Goal: Entertainment & Leisure: Browse casually

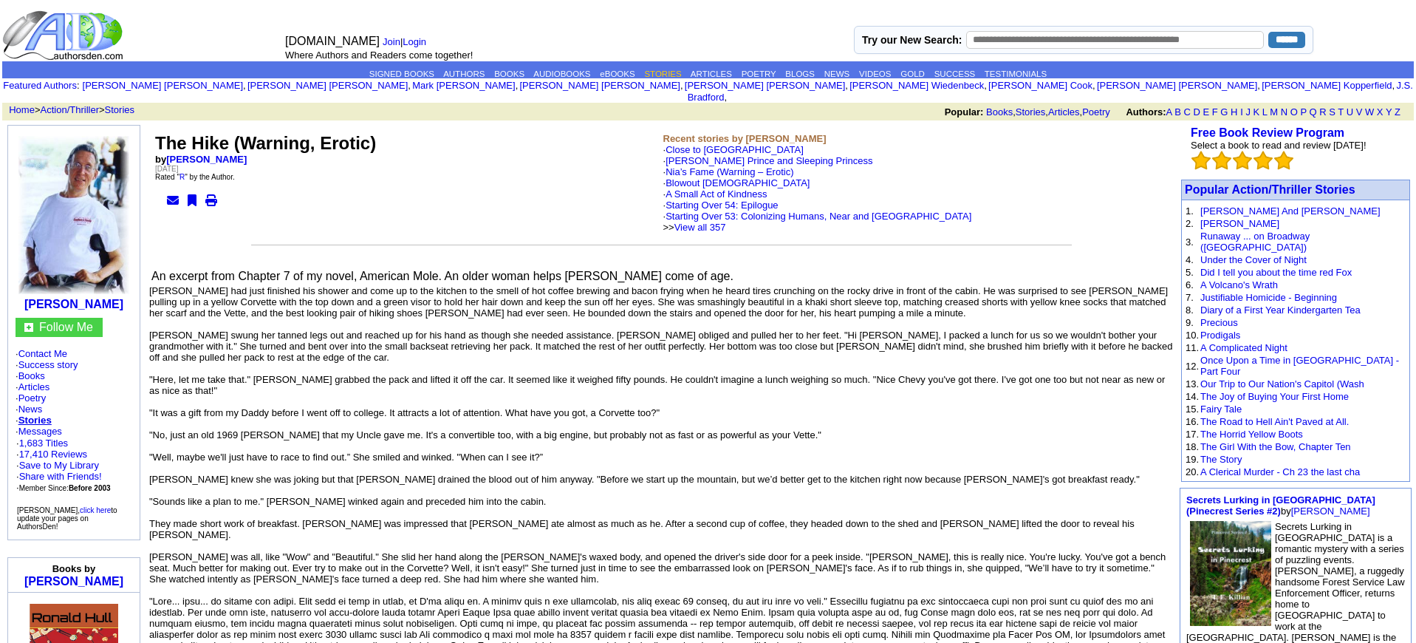
click at [661, 71] on link "STORIES" at bounding box center [662, 73] width 37 height 9
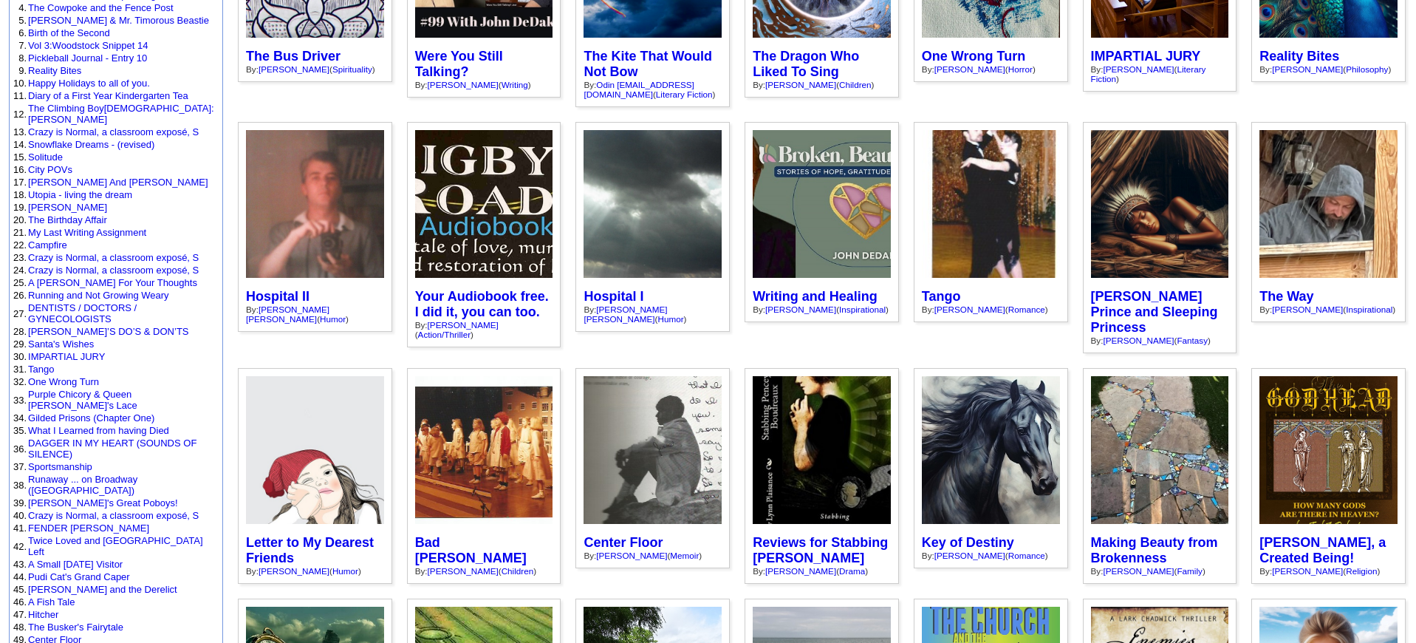
scroll to position [247, 0]
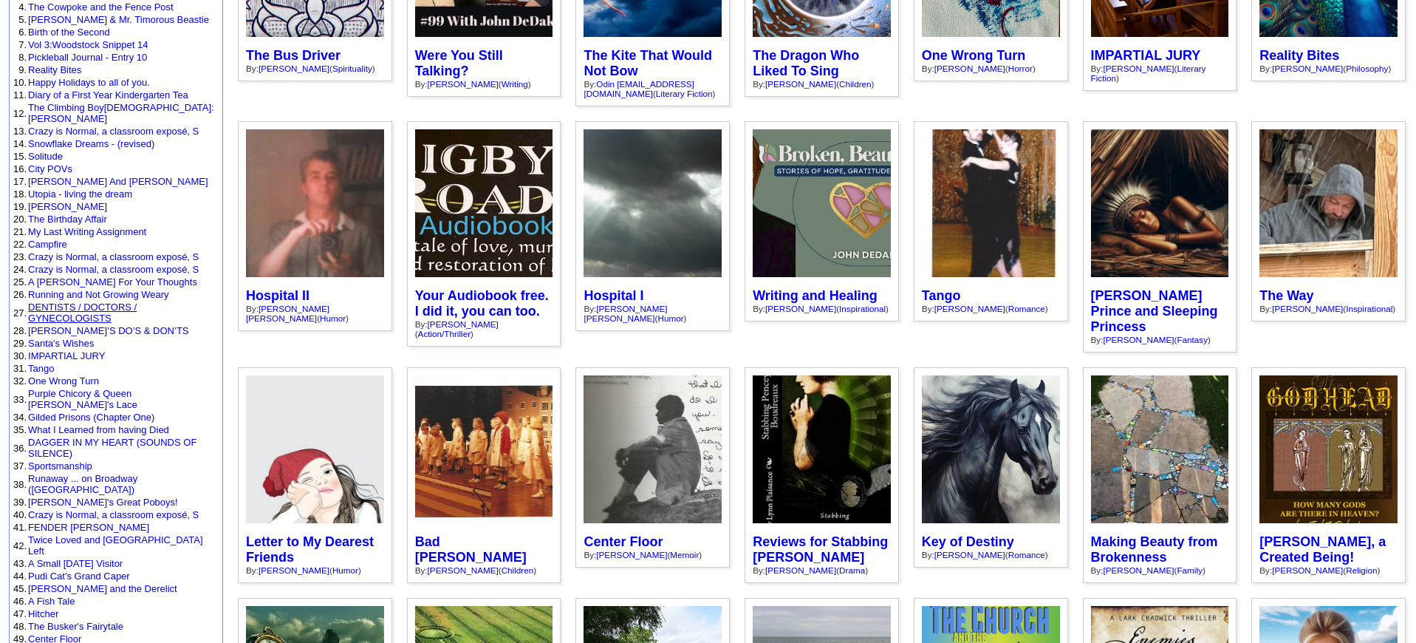
click at [80, 301] on link "DENTISTS / DOCTORS / GYNECOLOGISTS" at bounding box center [82, 312] width 109 height 22
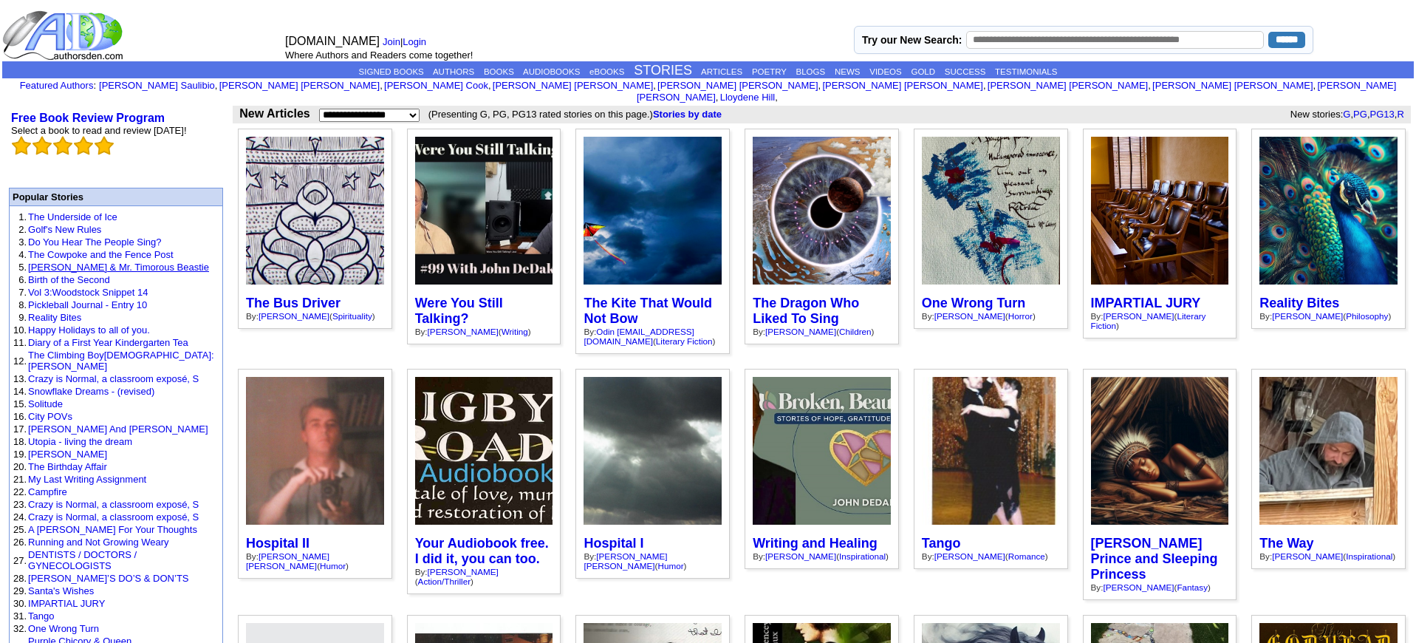
scroll to position [0, 0]
click at [99, 224] on link "Golf's New Rules" at bounding box center [64, 229] width 73 height 11
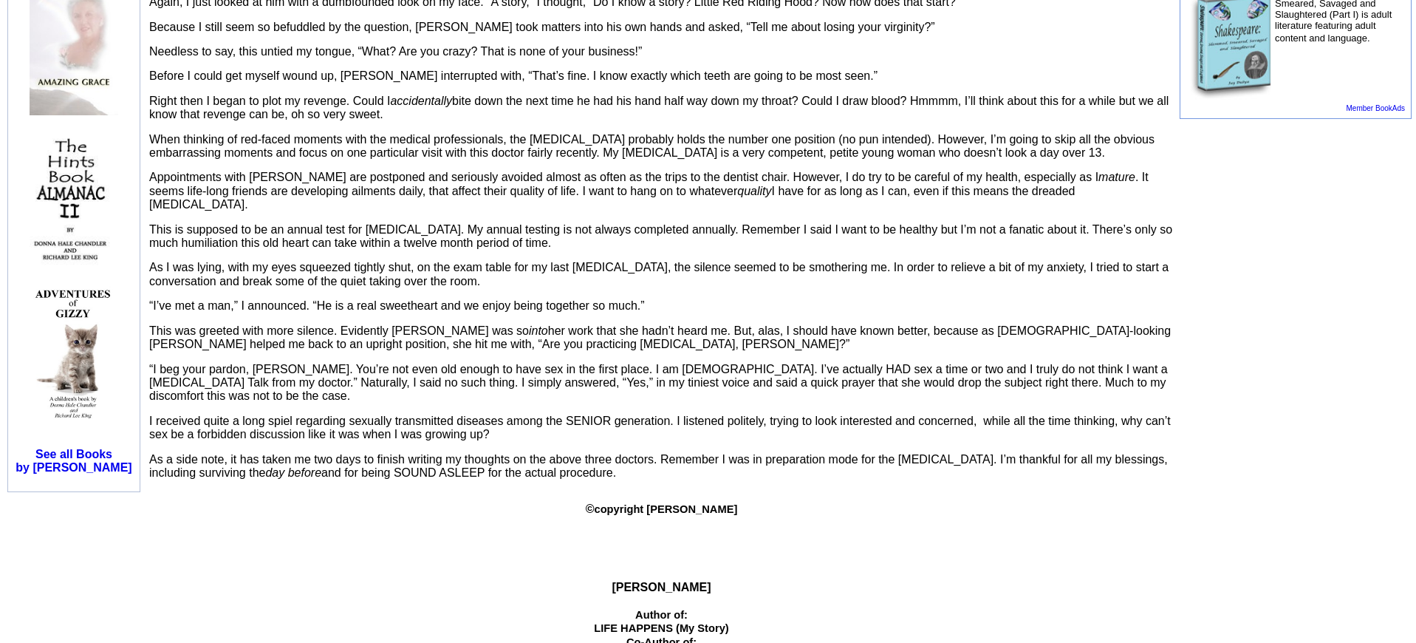
scroll to position [886, 0]
